Goal: Task Accomplishment & Management: Manage account settings

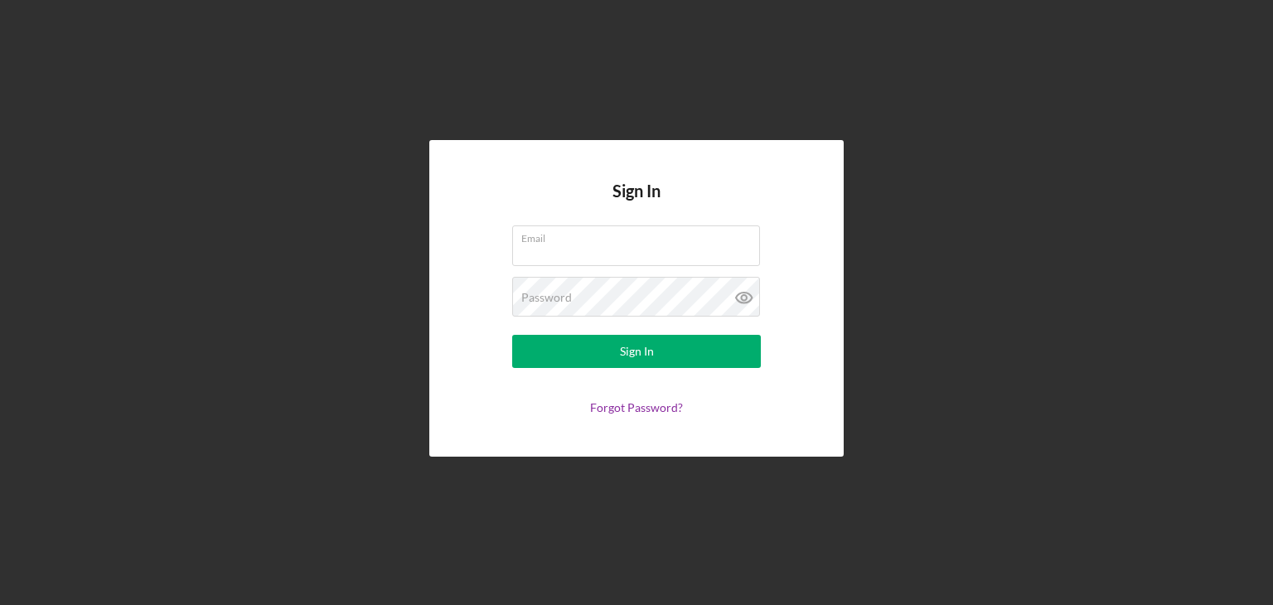
type input "[EMAIL_ADDRESS][DOMAIN_NAME]"
click at [676, 355] on button "Sign In" at bounding box center [636, 351] width 249 height 33
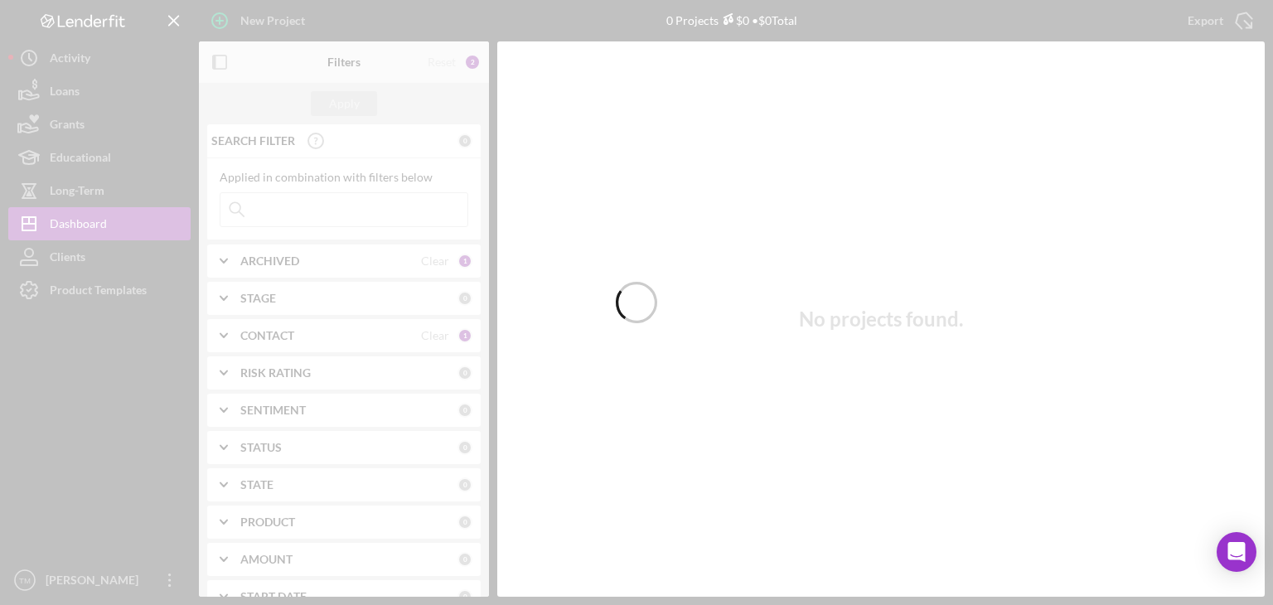
click at [678, 359] on div at bounding box center [636, 302] width 1273 height 605
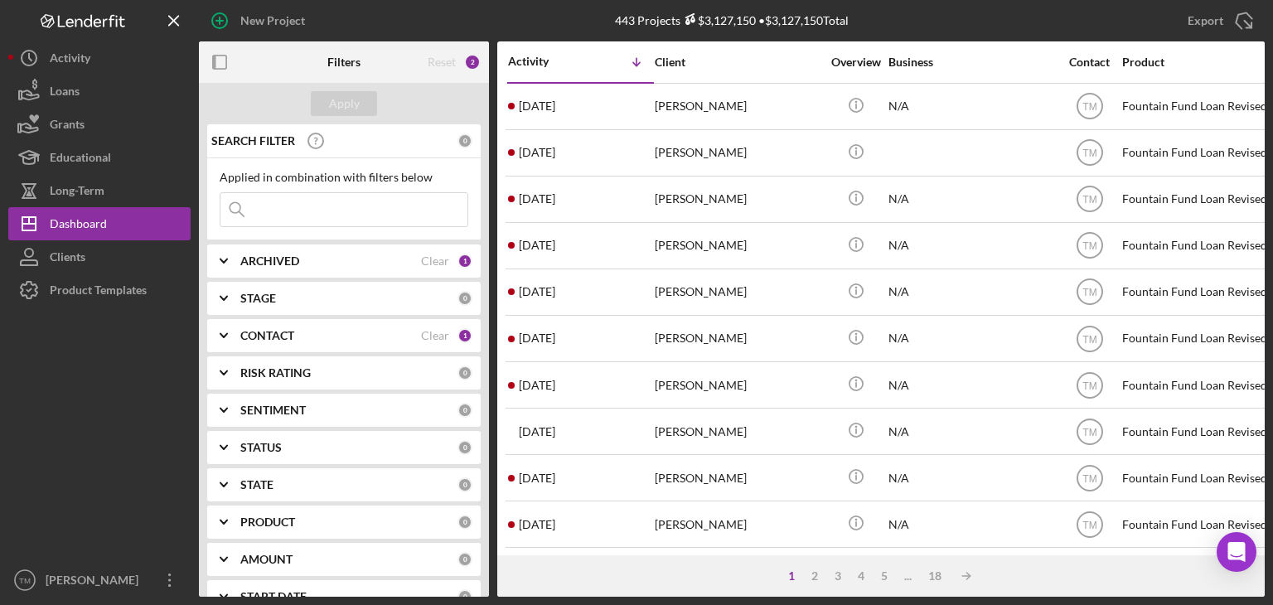
click at [273, 16] on div "New Project" at bounding box center [272, 20] width 65 height 33
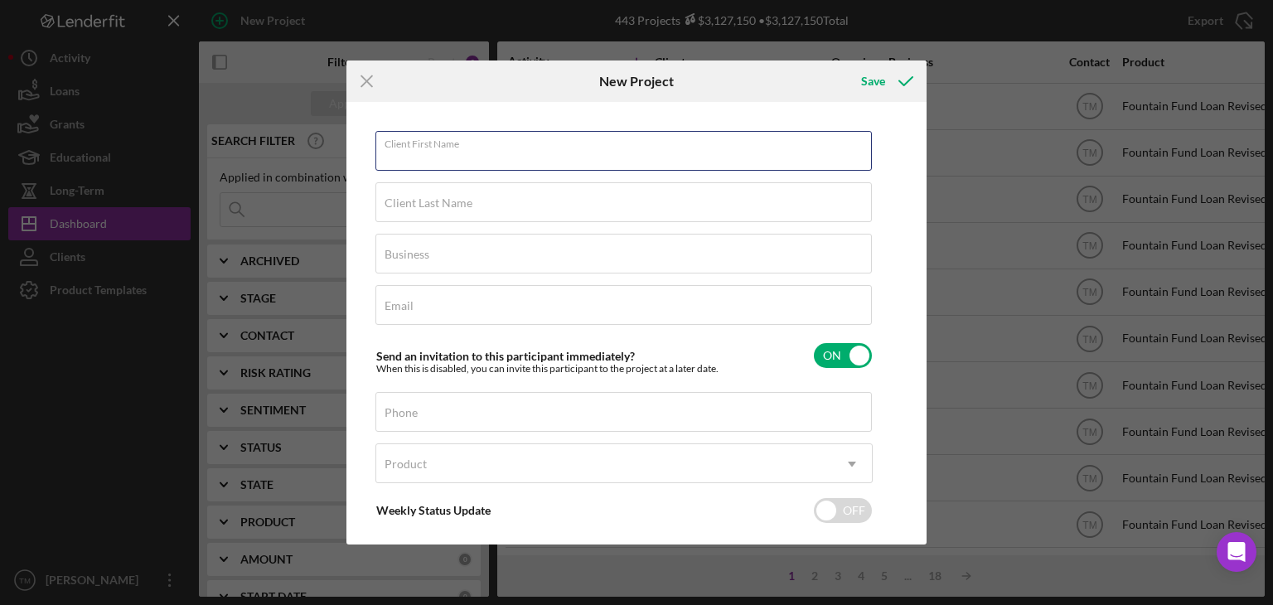
click at [401, 160] on input "Client First Name" at bounding box center [623, 151] width 496 height 40
type input "Dejaun"
click at [397, 206] on label "Client Last Name" at bounding box center [428, 202] width 88 height 13
click at [397, 206] on input "Client Last Name" at bounding box center [623, 202] width 496 height 40
type input "[PERSON_NAME]"
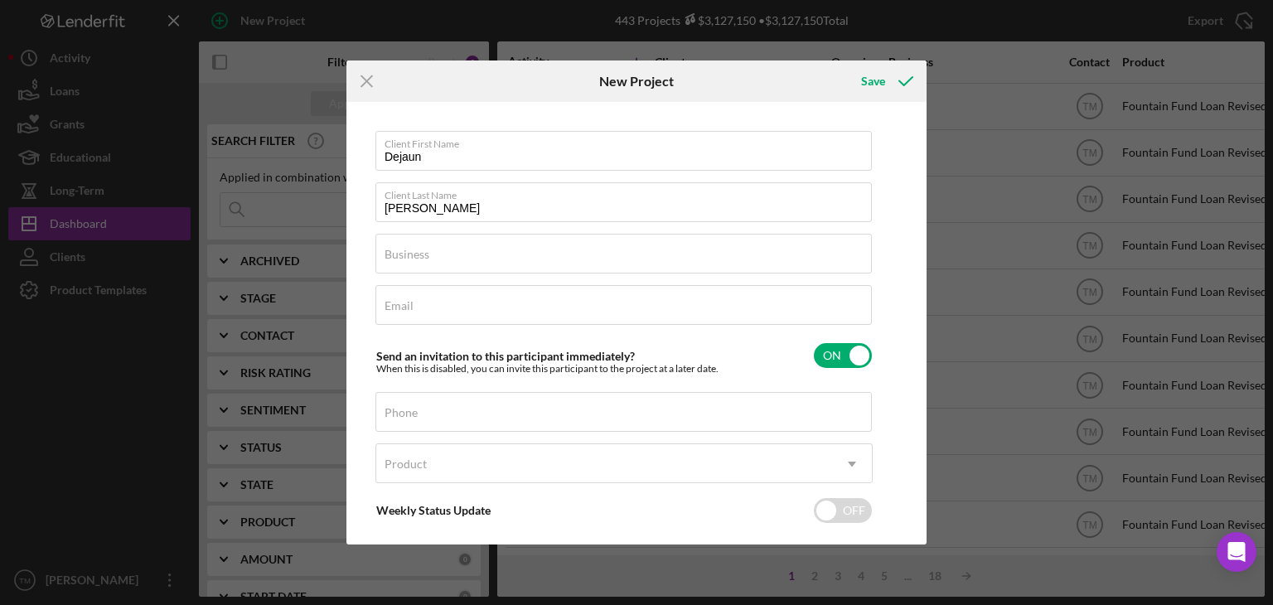
click at [404, 260] on label "Business" at bounding box center [406, 254] width 45 height 13
click at [404, 260] on input "Business" at bounding box center [623, 254] width 496 height 40
type input "N/A"
click at [398, 306] on label "Email" at bounding box center [398, 305] width 29 height 13
click at [398, 306] on input "Email" at bounding box center [623, 305] width 496 height 40
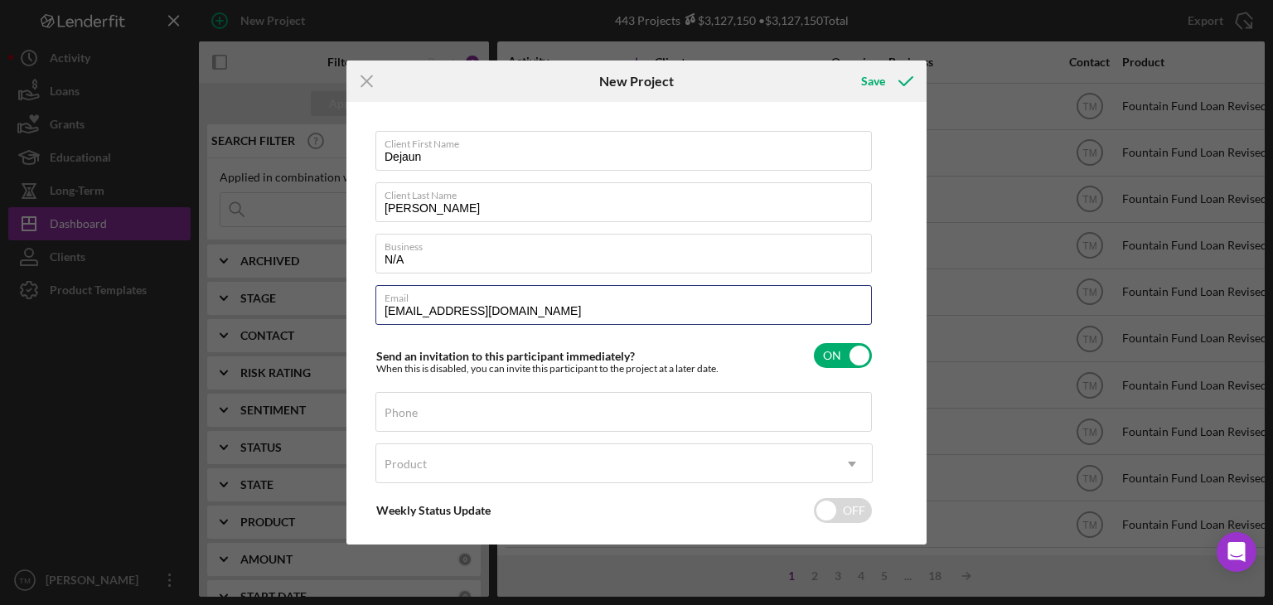
type input "[EMAIL_ADDRESS][DOMAIN_NAME]"
click at [404, 409] on label "Phone" at bounding box center [400, 412] width 33 height 13
click at [404, 409] on input "Phone" at bounding box center [623, 412] width 496 height 40
type input "[PHONE_NUMBER]"
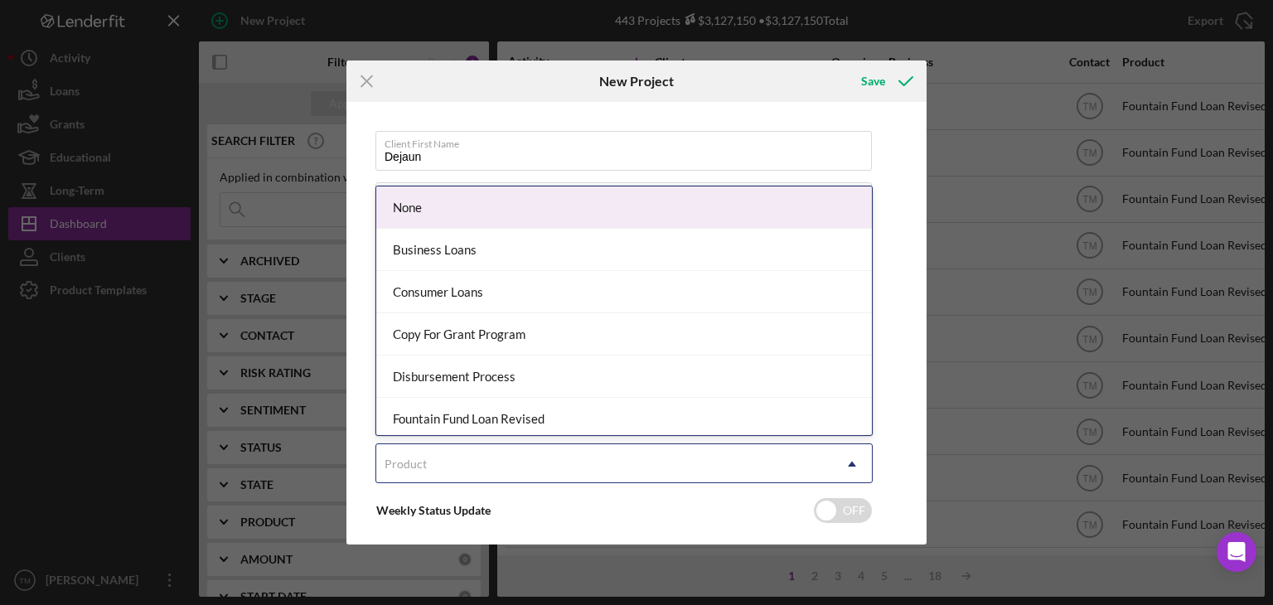
click at [411, 467] on div "Product" at bounding box center [405, 463] width 42 height 13
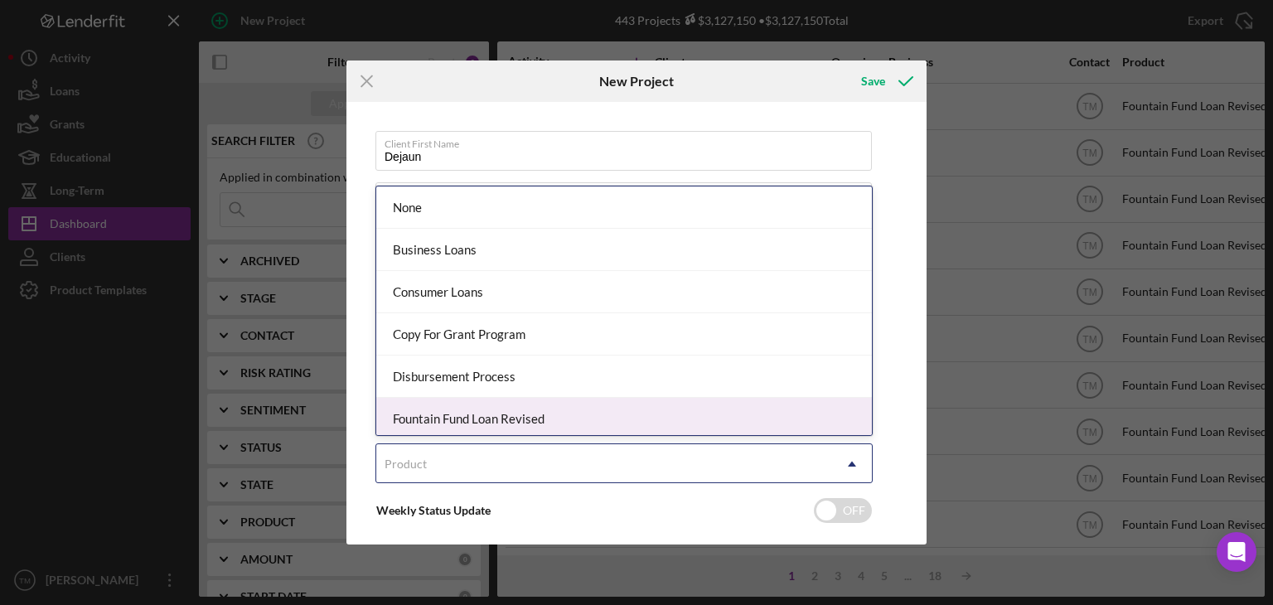
click at [467, 420] on div "Fountain Fund Loan Revised" at bounding box center [624, 419] width 496 height 42
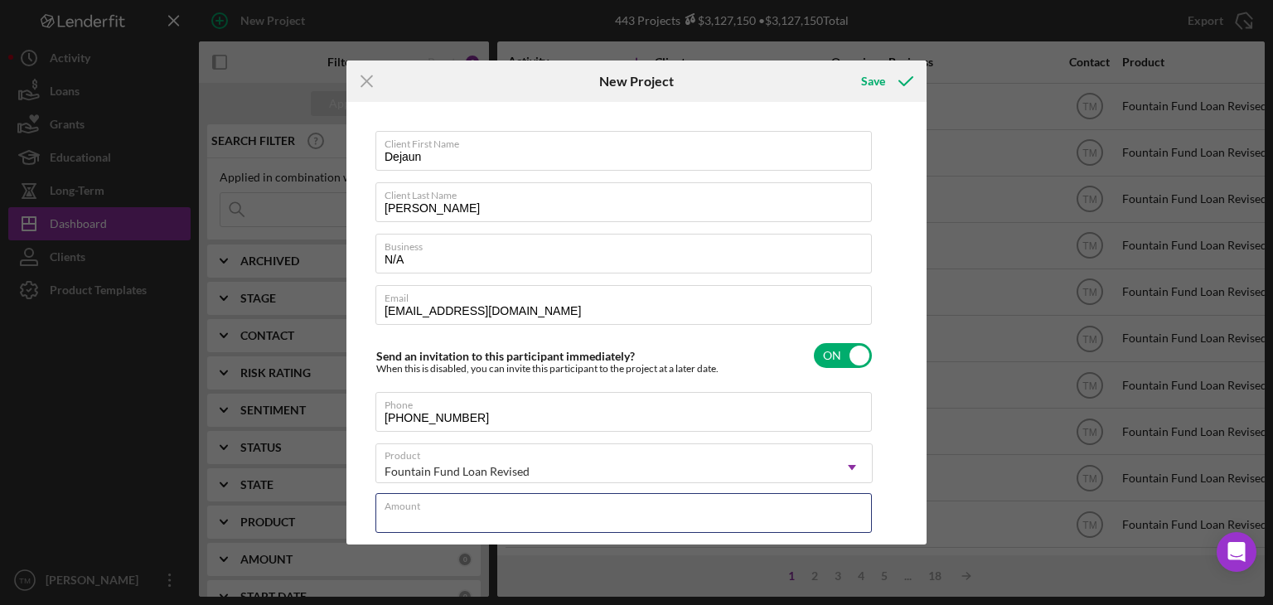
click at [431, 513] on input "Amount" at bounding box center [623, 513] width 496 height 40
type input "$13,000"
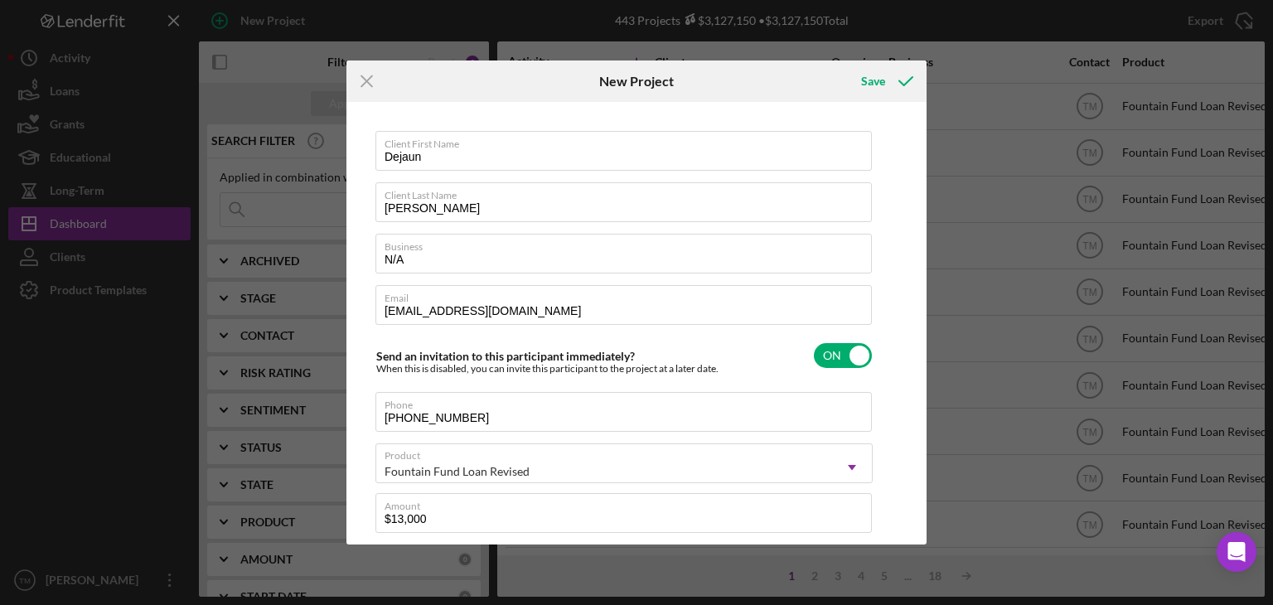
click at [916, 362] on div "Client First Name [PERSON_NAME] Client Last Name [PERSON_NAME] Business N/A Ema…" at bounding box center [637, 323] width 572 height 434
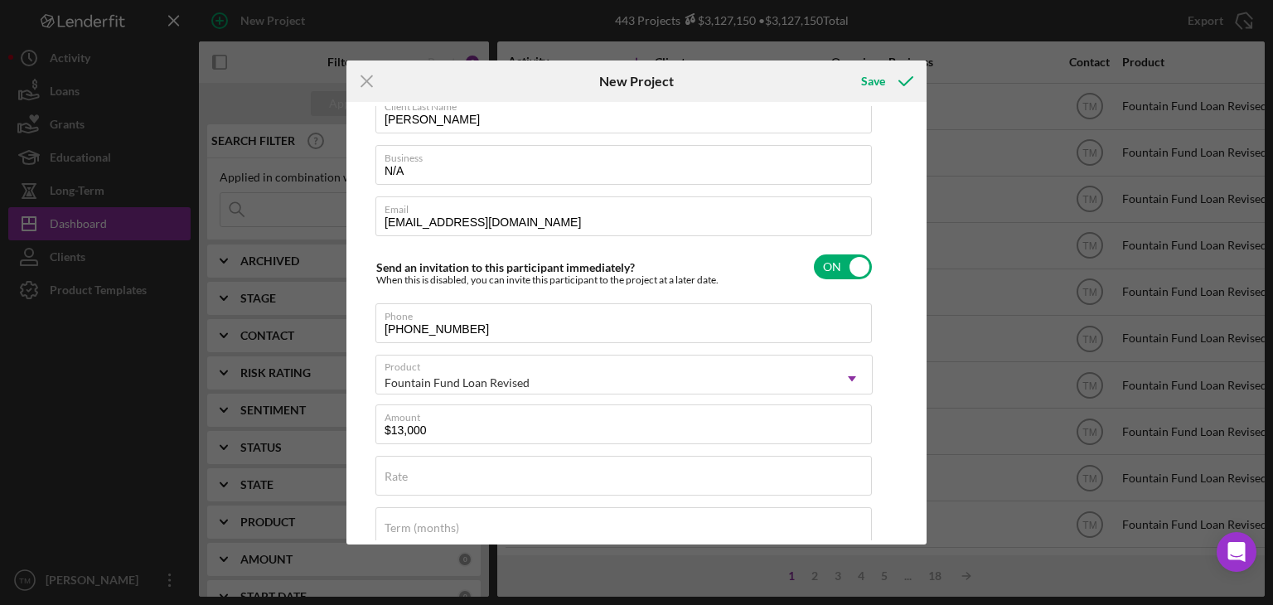
scroll to position [150, 0]
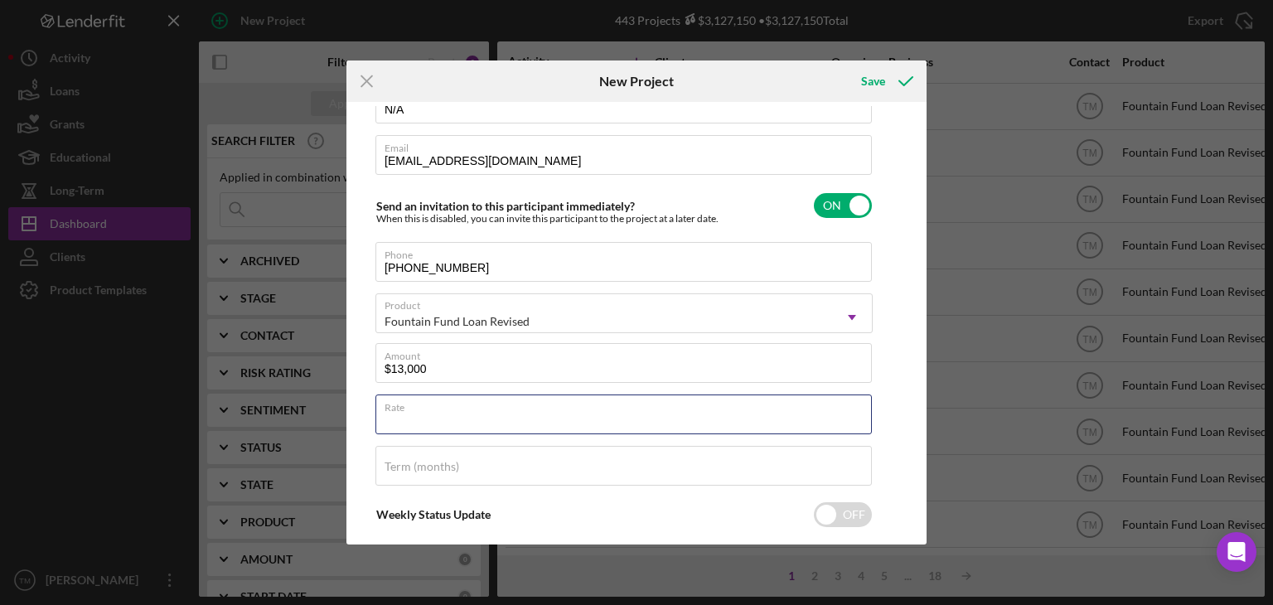
click at [427, 424] on input "Rate" at bounding box center [623, 414] width 496 height 40
type input "3.000%"
click at [419, 468] on label "Term (months)" at bounding box center [421, 466] width 75 height 13
click at [419, 468] on input "Term (months)" at bounding box center [623, 466] width 496 height 40
type input "36"
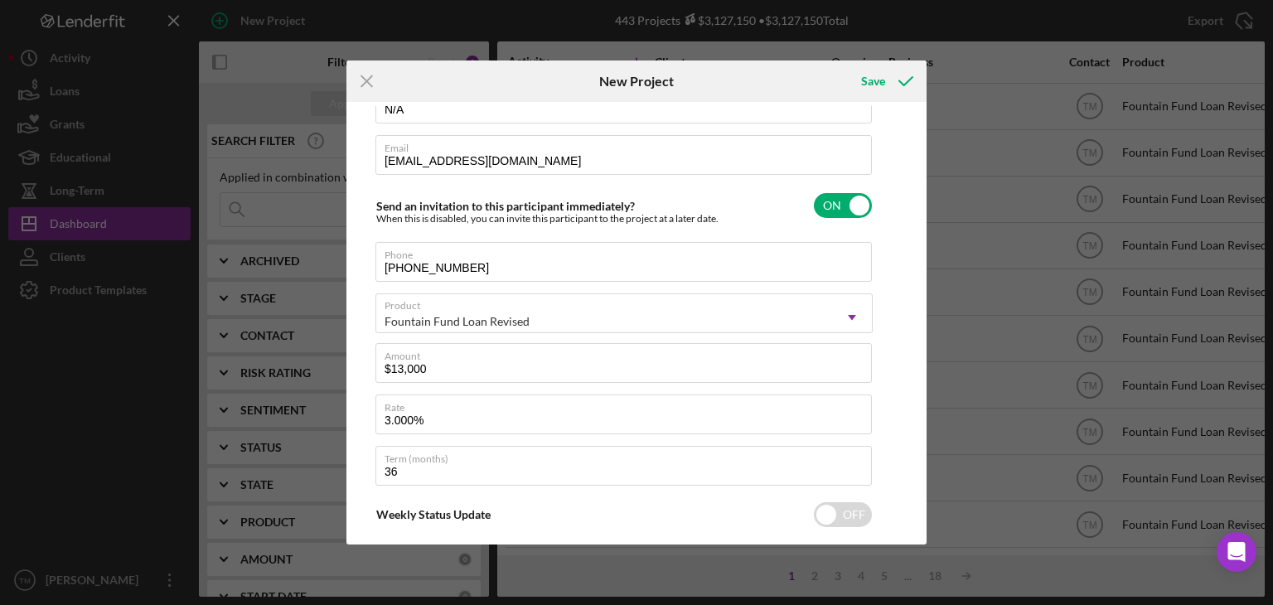
click at [903, 83] on icon "submit" at bounding box center [905, 80] width 41 height 41
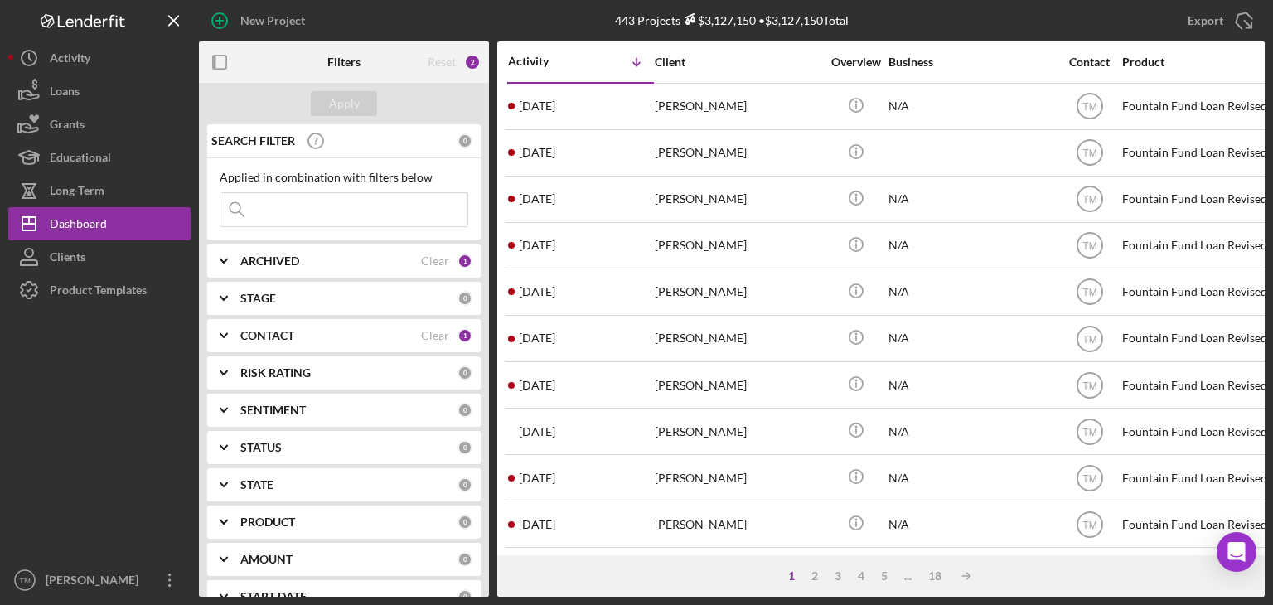
click at [268, 209] on input at bounding box center [343, 209] width 247 height 33
click at [274, 259] on b "ARCHIVED" at bounding box center [269, 260] width 59 height 13
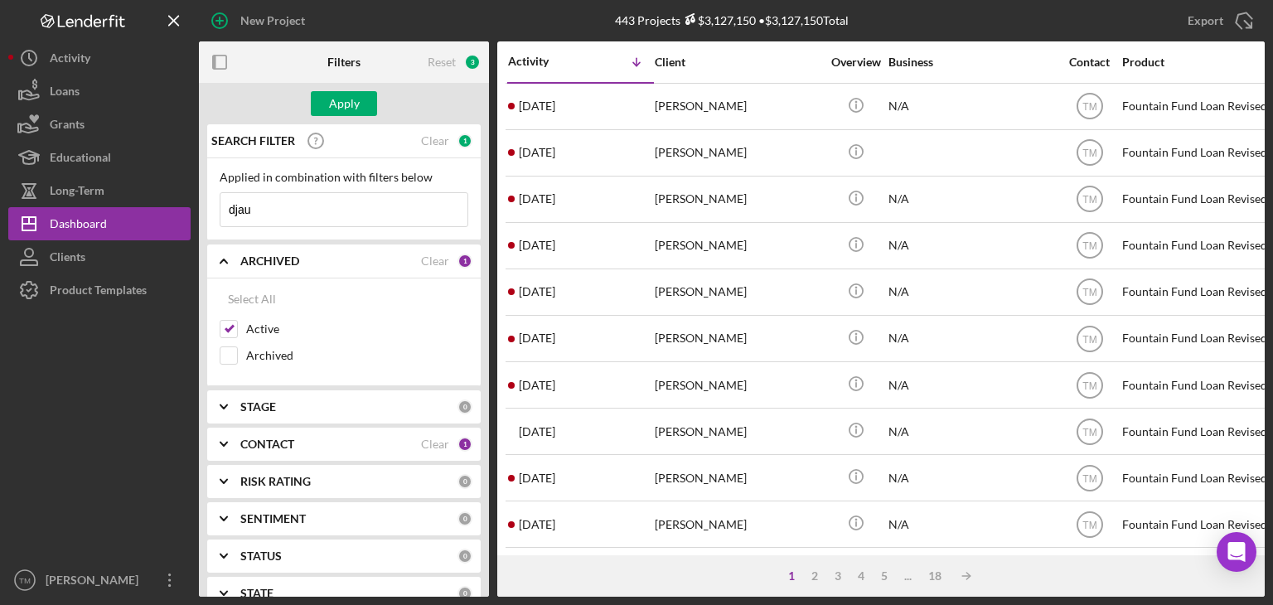
click at [249, 208] on input "djau" at bounding box center [343, 209] width 247 height 33
type input "[PERSON_NAME]"
click at [338, 104] on div "Apply" at bounding box center [344, 103] width 31 height 25
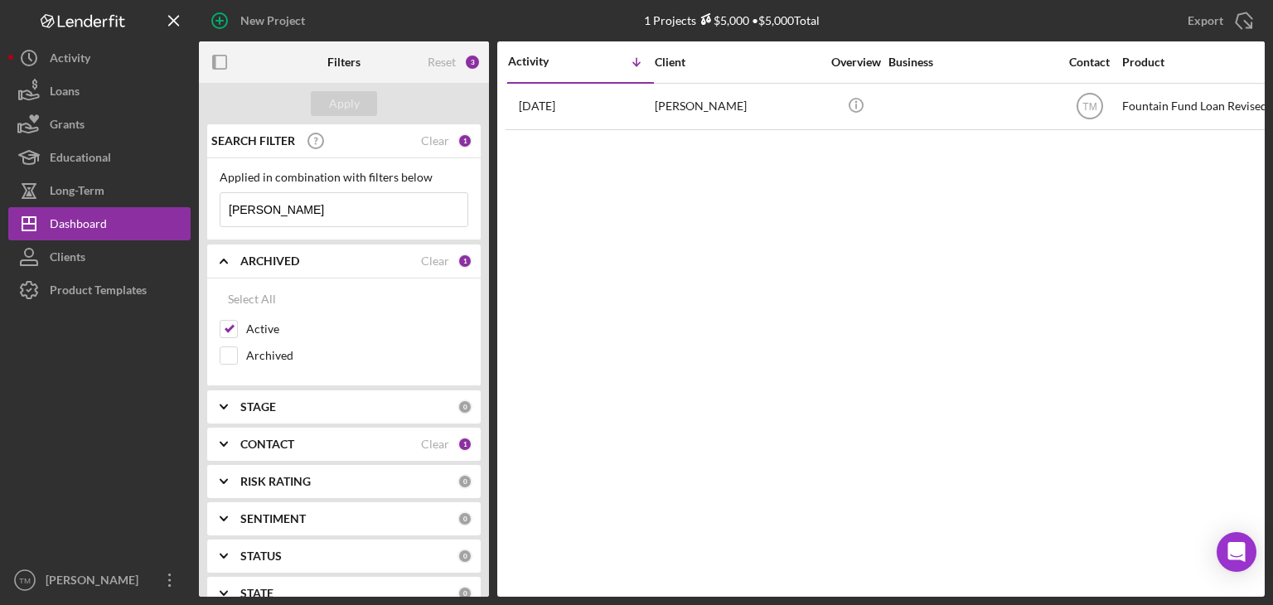
click at [689, 104] on div "[PERSON_NAME]" at bounding box center [738, 107] width 166 height 44
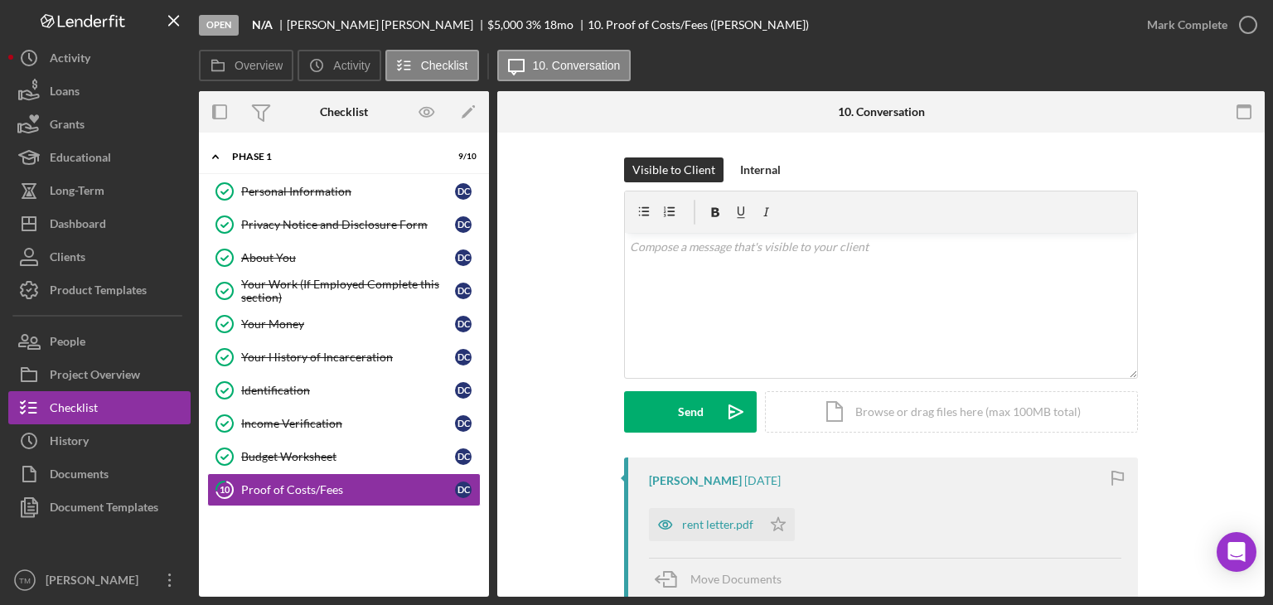
click at [268, 417] on div "Income Verification" at bounding box center [348, 423] width 214 height 13
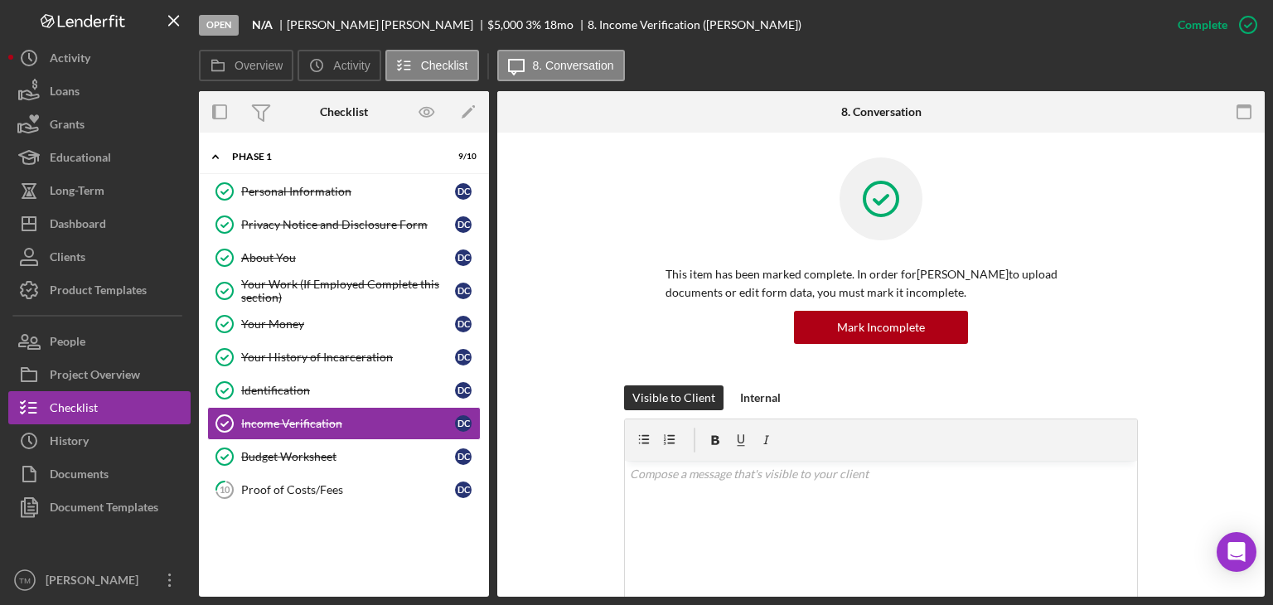
click at [842, 326] on div "Mark Incomplete" at bounding box center [881, 327] width 88 height 33
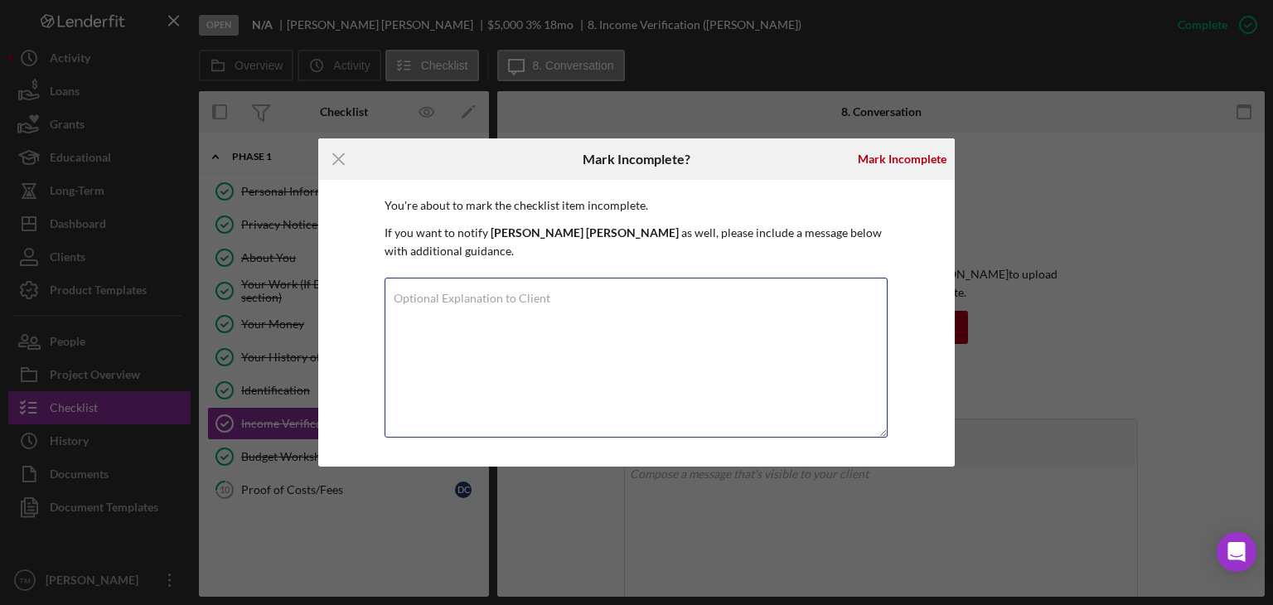
click at [421, 316] on textarea "Optional Explanation to Client" at bounding box center [635, 358] width 503 height 160
type textarea "complete section 8"
click at [888, 157] on div "Mark Incomplete" at bounding box center [902, 159] width 89 height 33
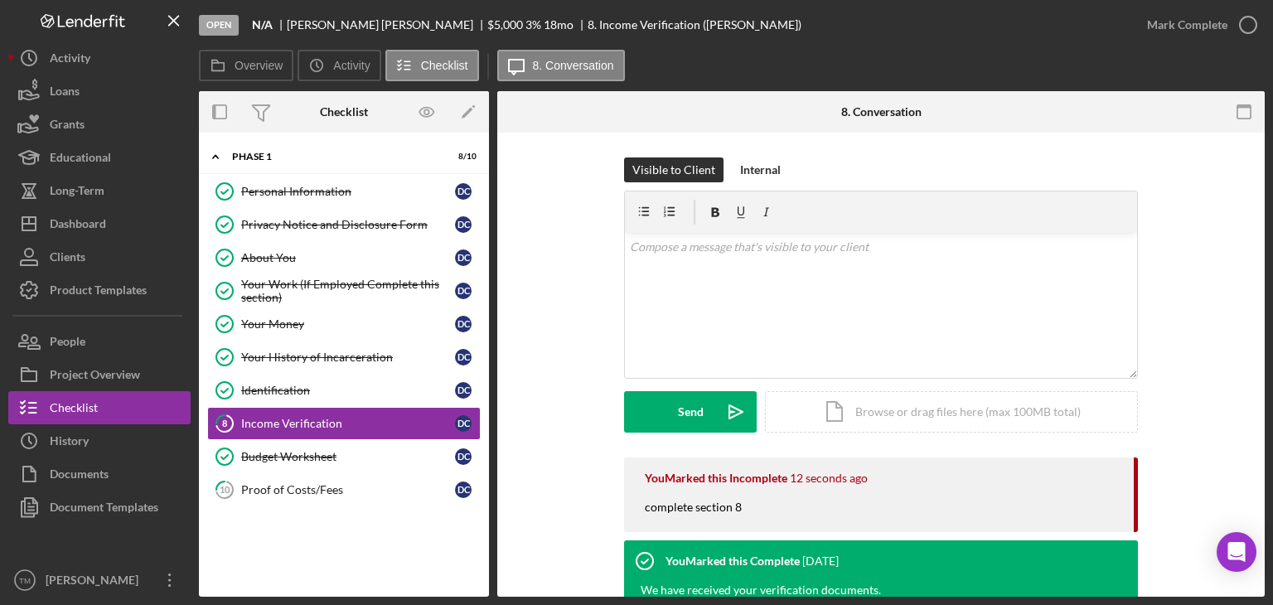
click at [267, 455] on div "Budget Worksheet" at bounding box center [348, 456] width 214 height 13
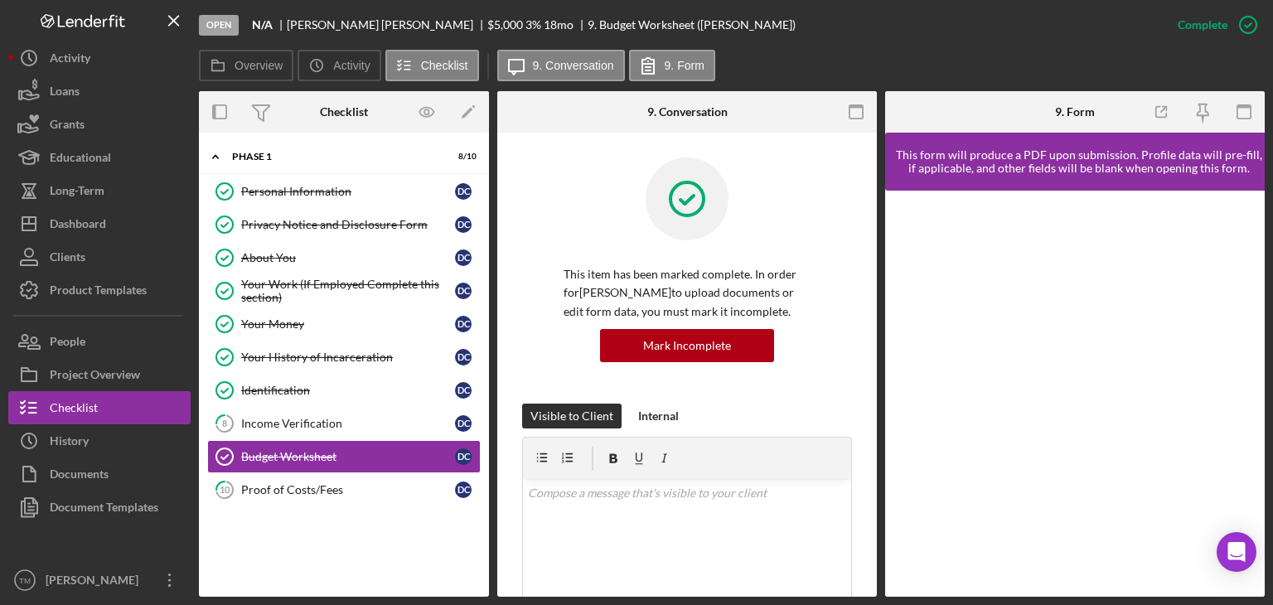
click at [267, 455] on div "Budget Worksheet" at bounding box center [348, 456] width 214 height 13
click at [559, 501] on p at bounding box center [687, 493] width 319 height 18
click at [708, 346] on div "Mark Incomplete" at bounding box center [687, 345] width 88 height 33
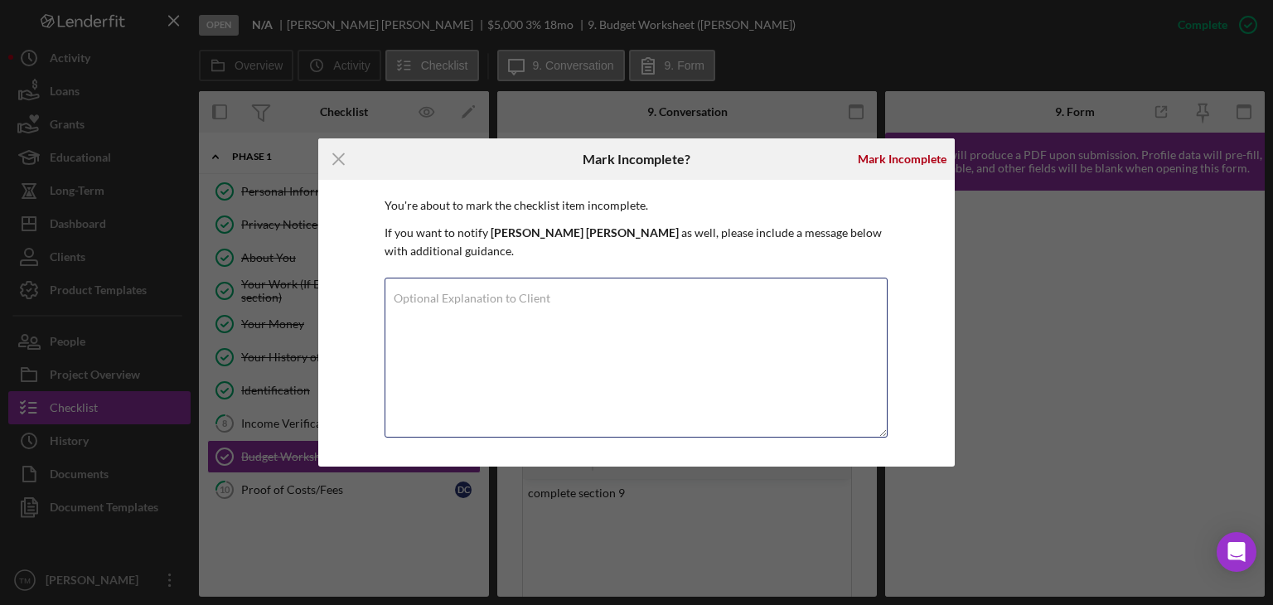
click at [447, 322] on textarea "Optional Explanation to Client" at bounding box center [635, 358] width 503 height 160
type textarea "complete section 9"
click at [878, 154] on div "Mark Incomplete" at bounding box center [902, 159] width 89 height 33
